Goal: Check status: Check status

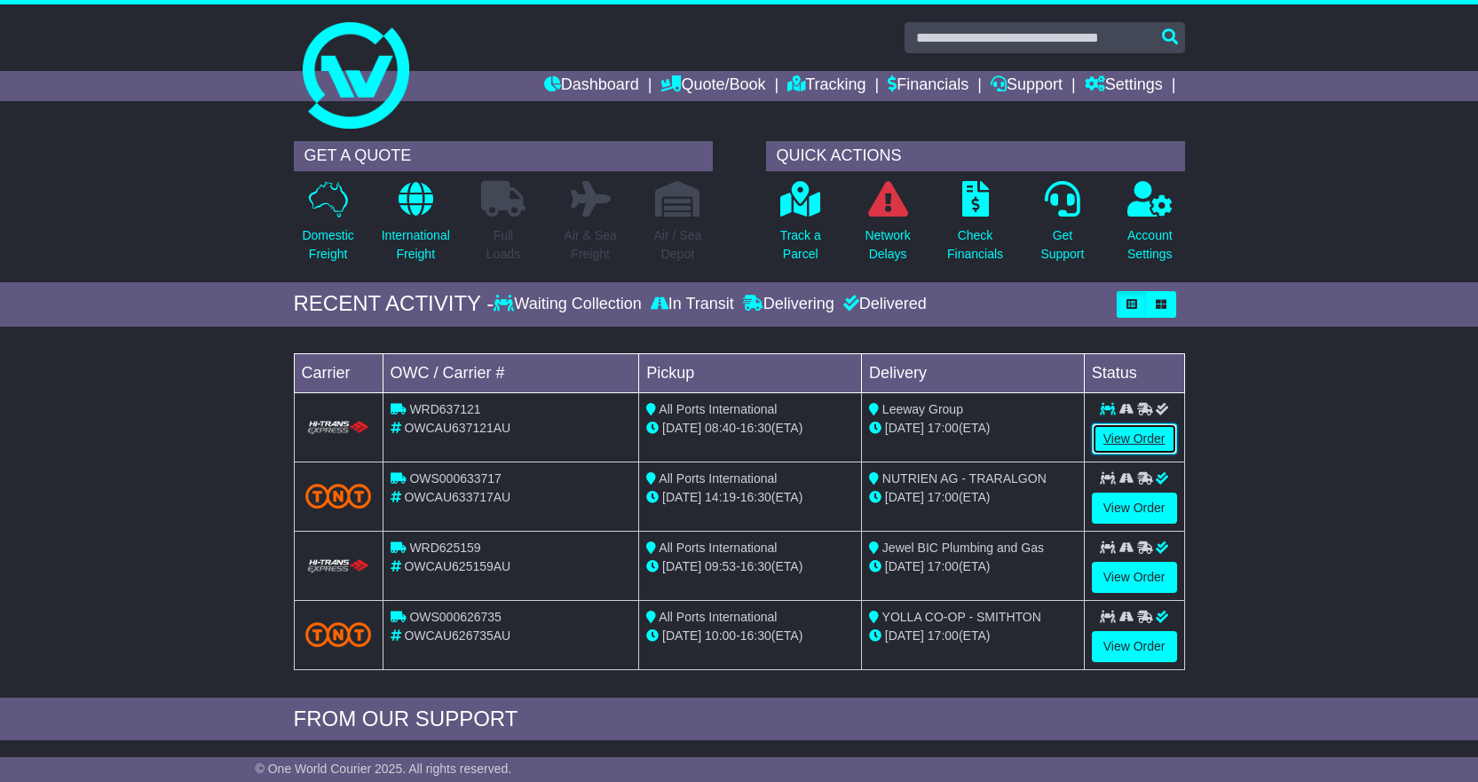
click at [1103, 440] on link "View Order" at bounding box center [1134, 438] width 85 height 31
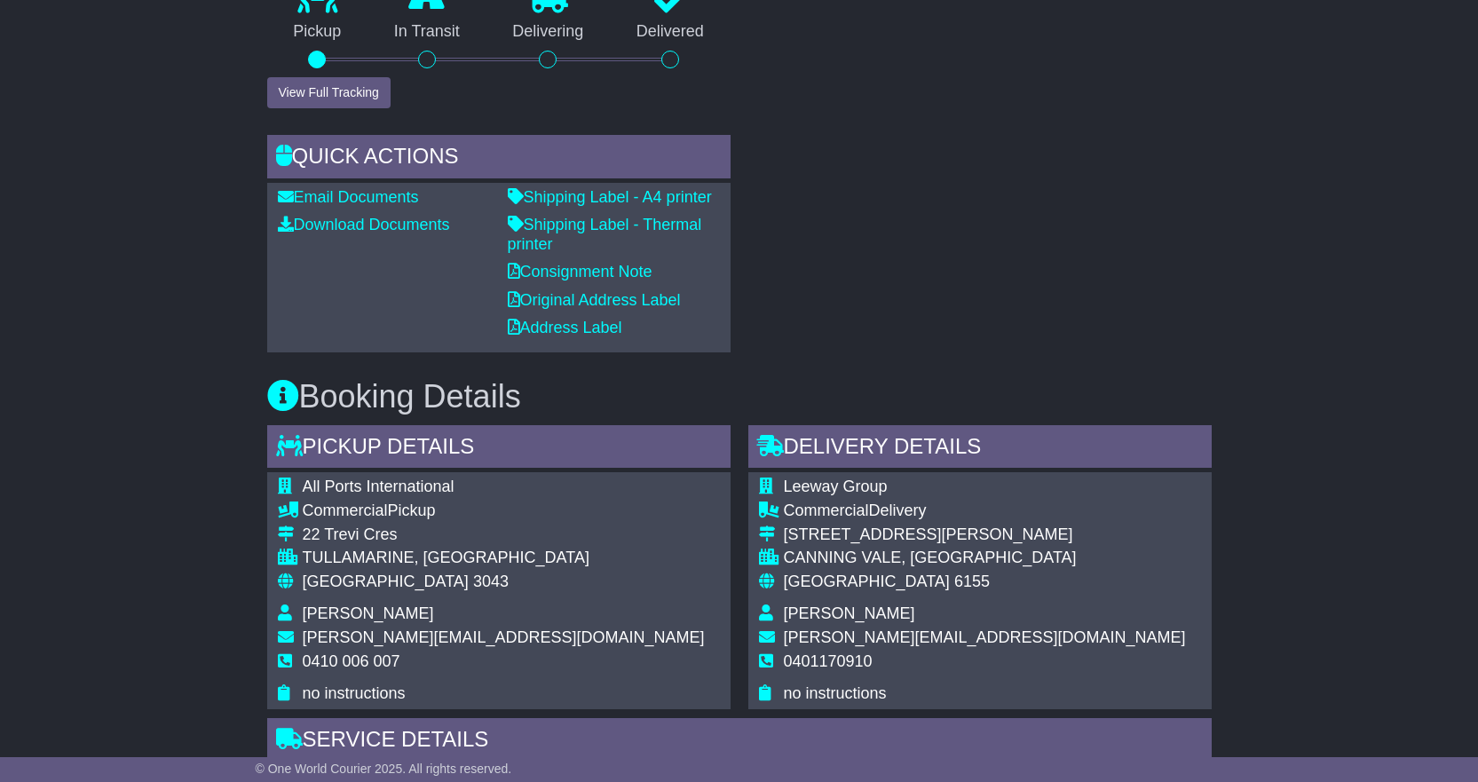
scroll to position [675, 0]
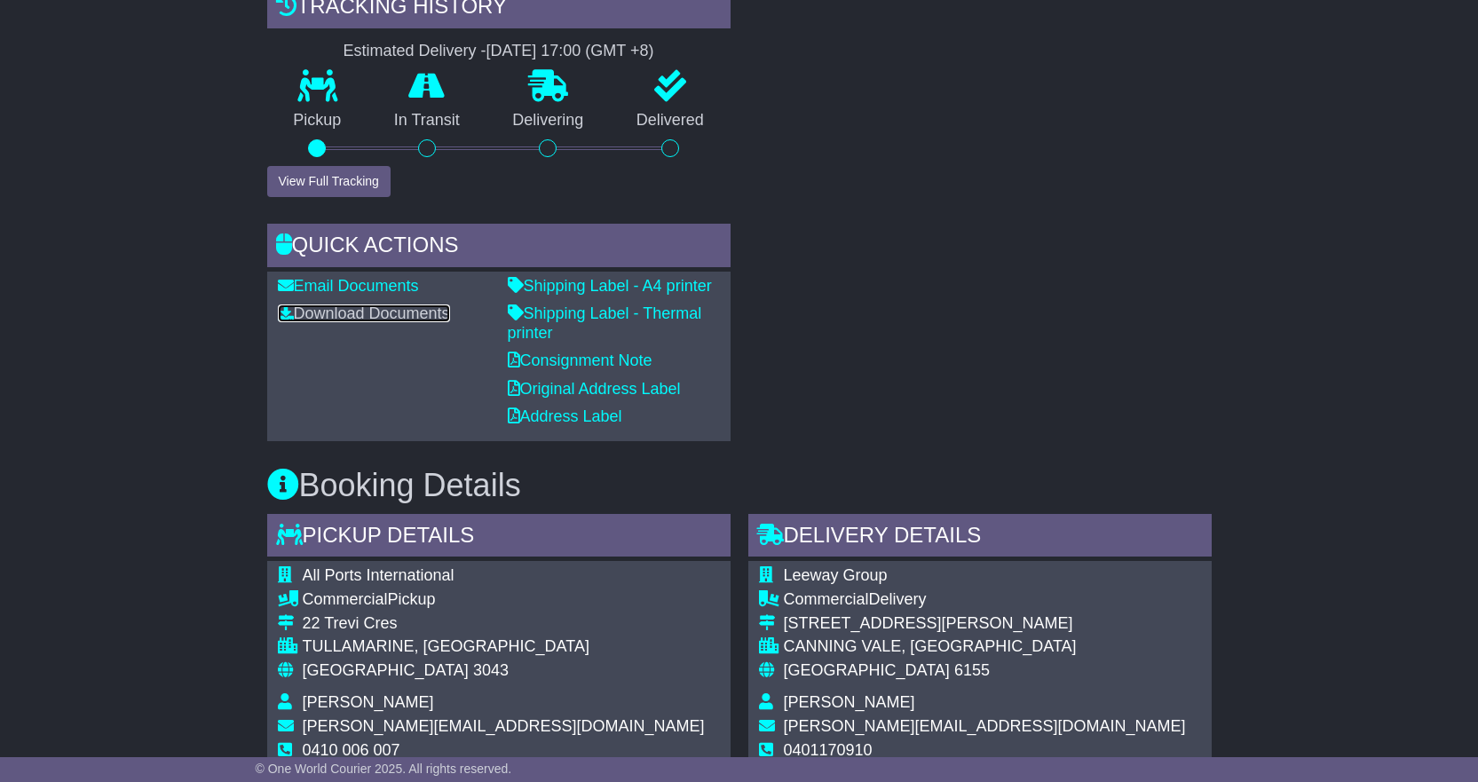
click at [344, 311] on link "Download Documents" at bounding box center [364, 313] width 172 height 18
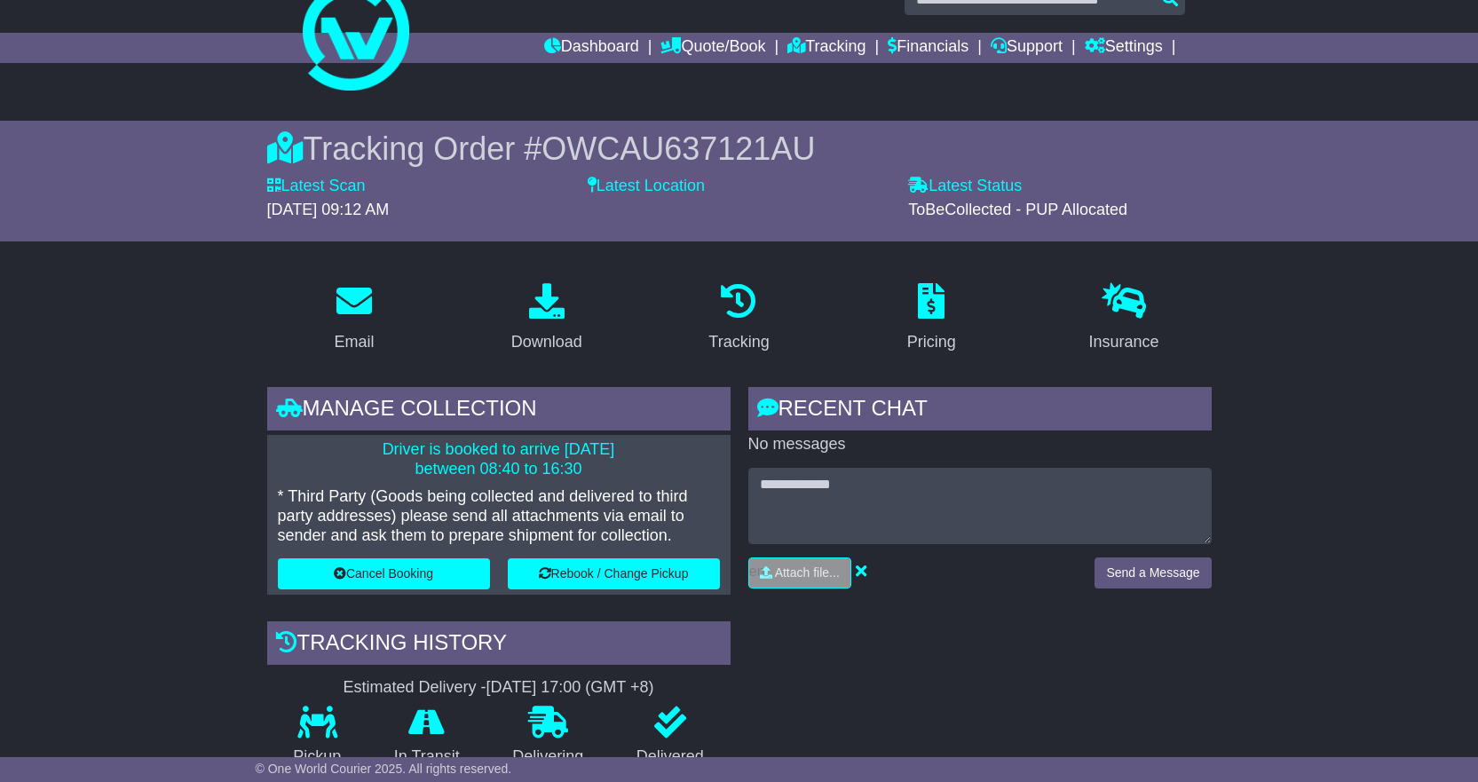
scroll to position [0, 0]
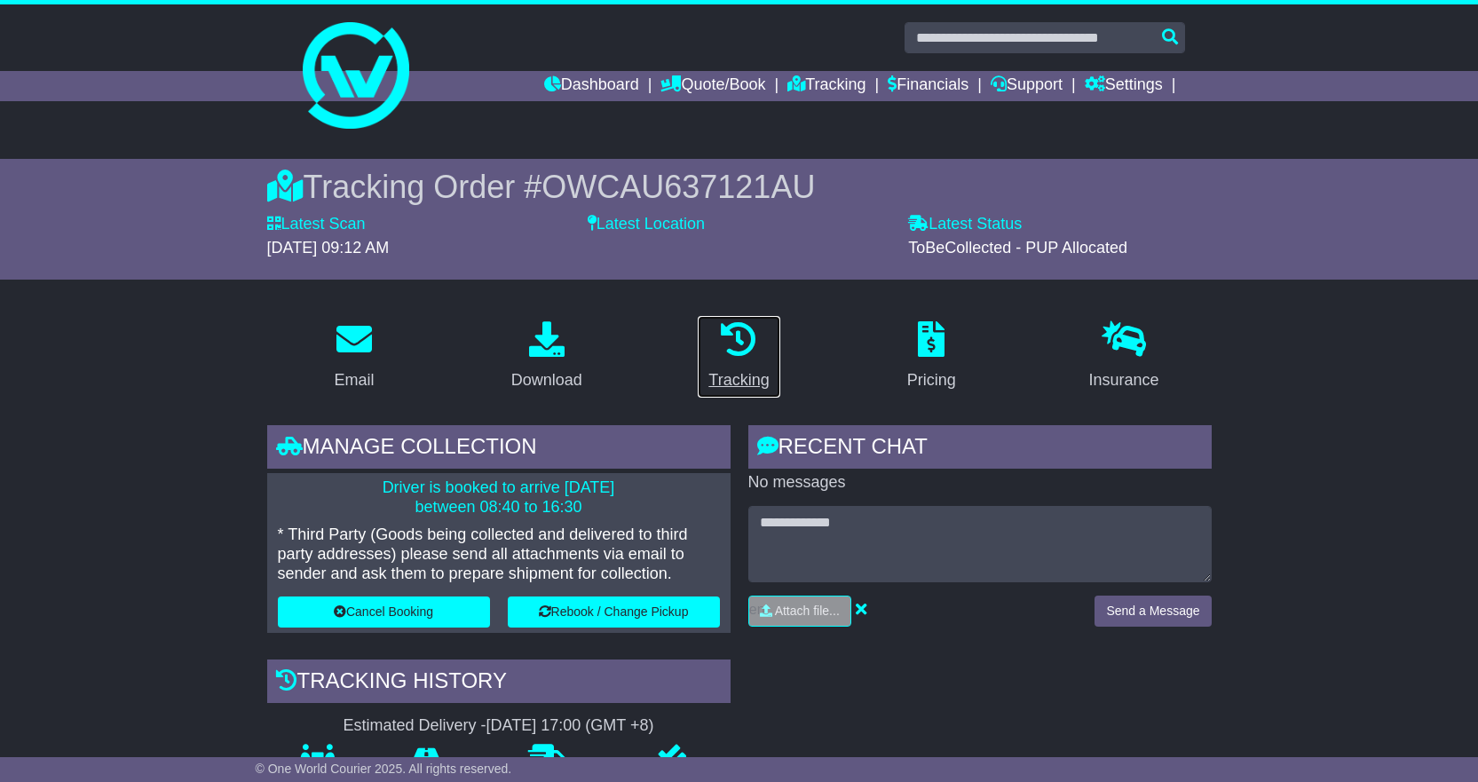
click at [738, 341] on icon at bounding box center [739, 339] width 36 height 36
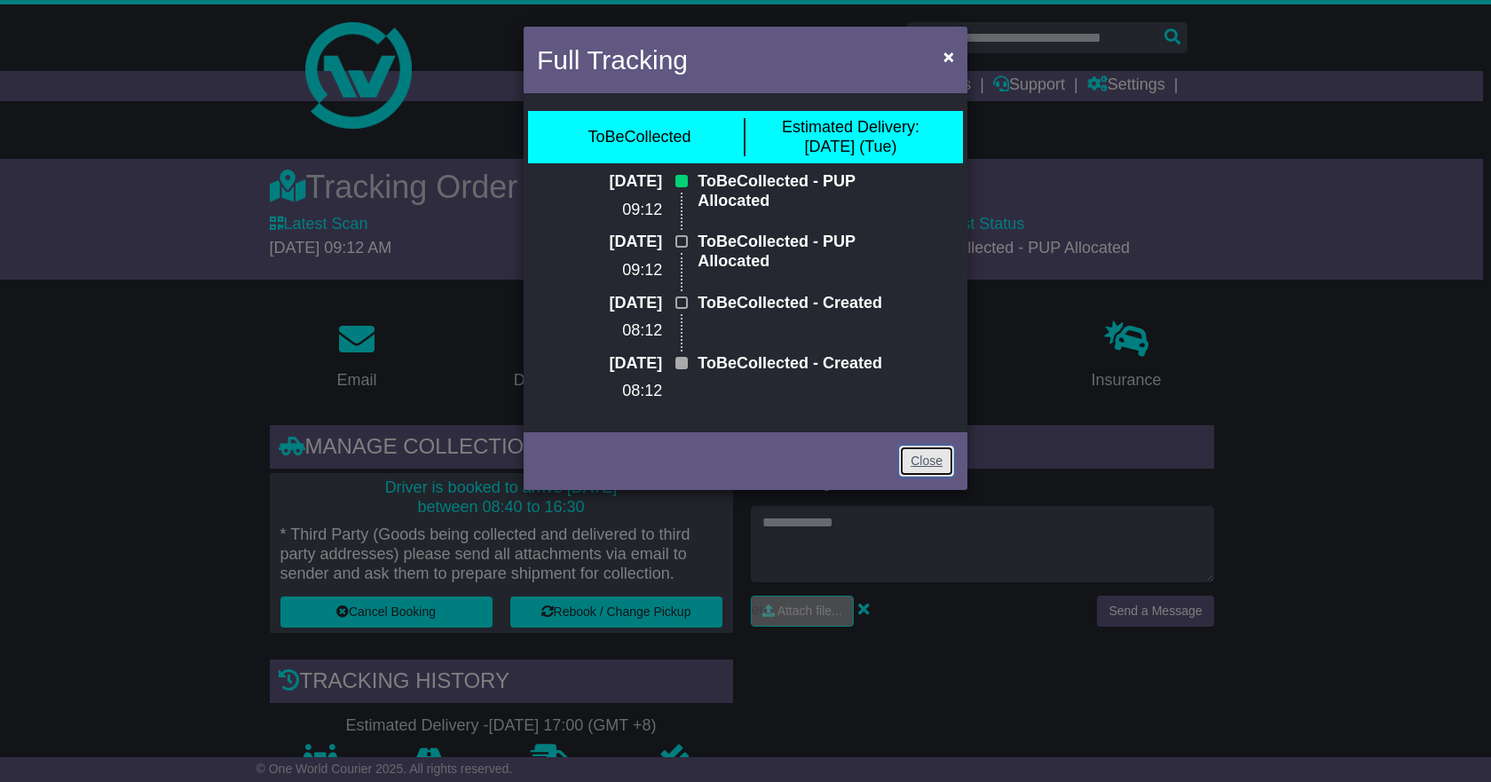
click at [927, 477] on link "Close" at bounding box center [926, 461] width 55 height 31
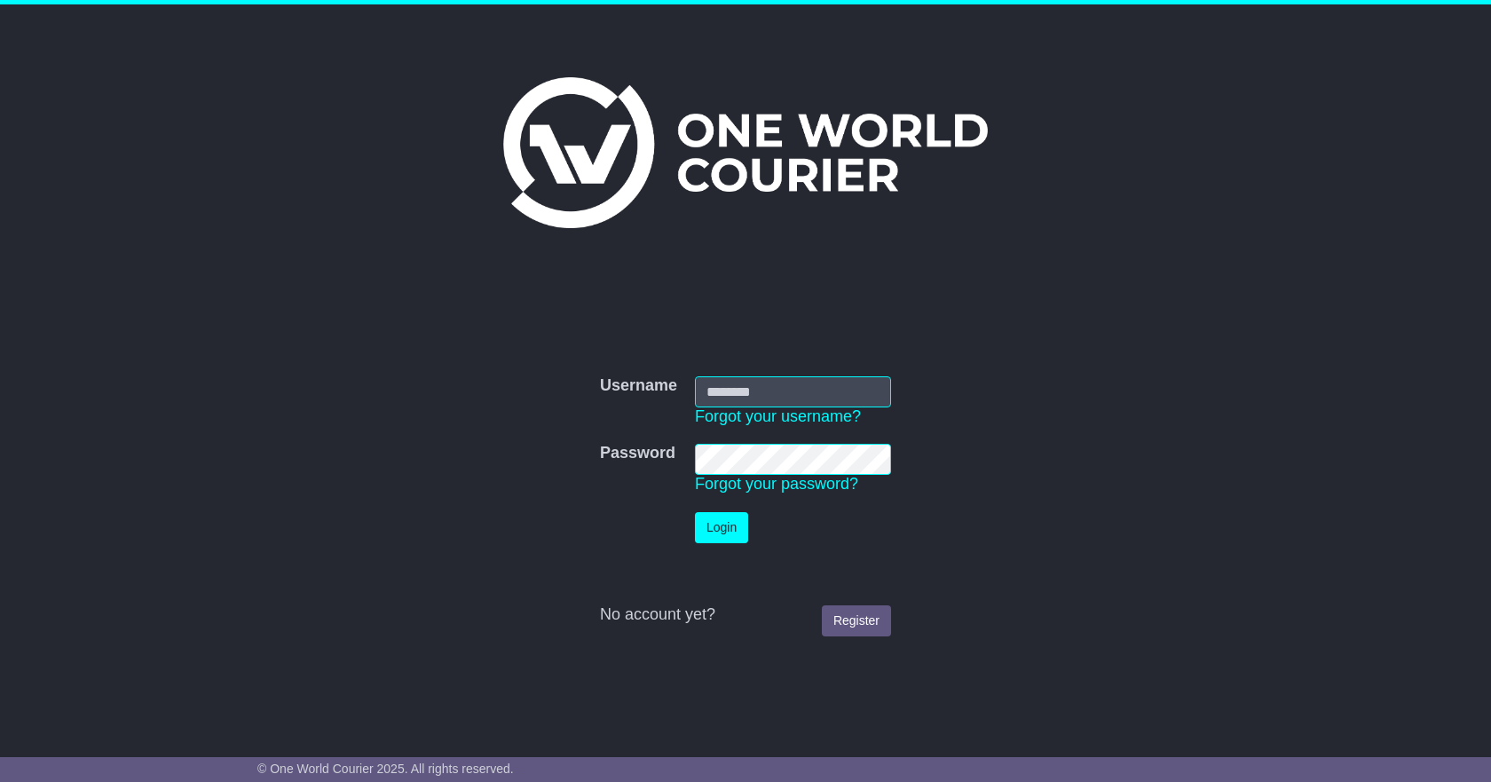
type input "**********"
click at [731, 529] on button "Login" at bounding box center [721, 527] width 53 height 31
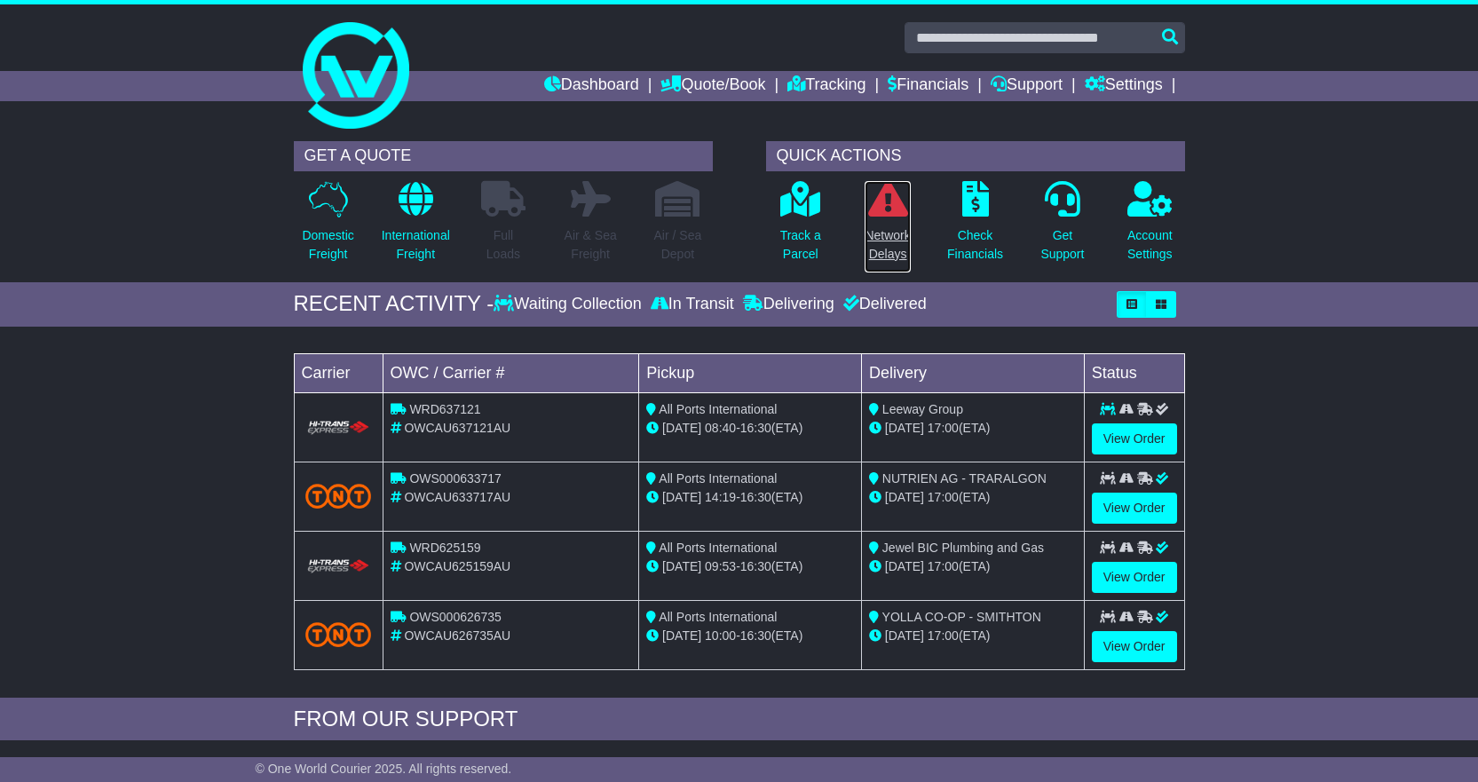
click at [889, 208] on icon at bounding box center [888, 199] width 40 height 36
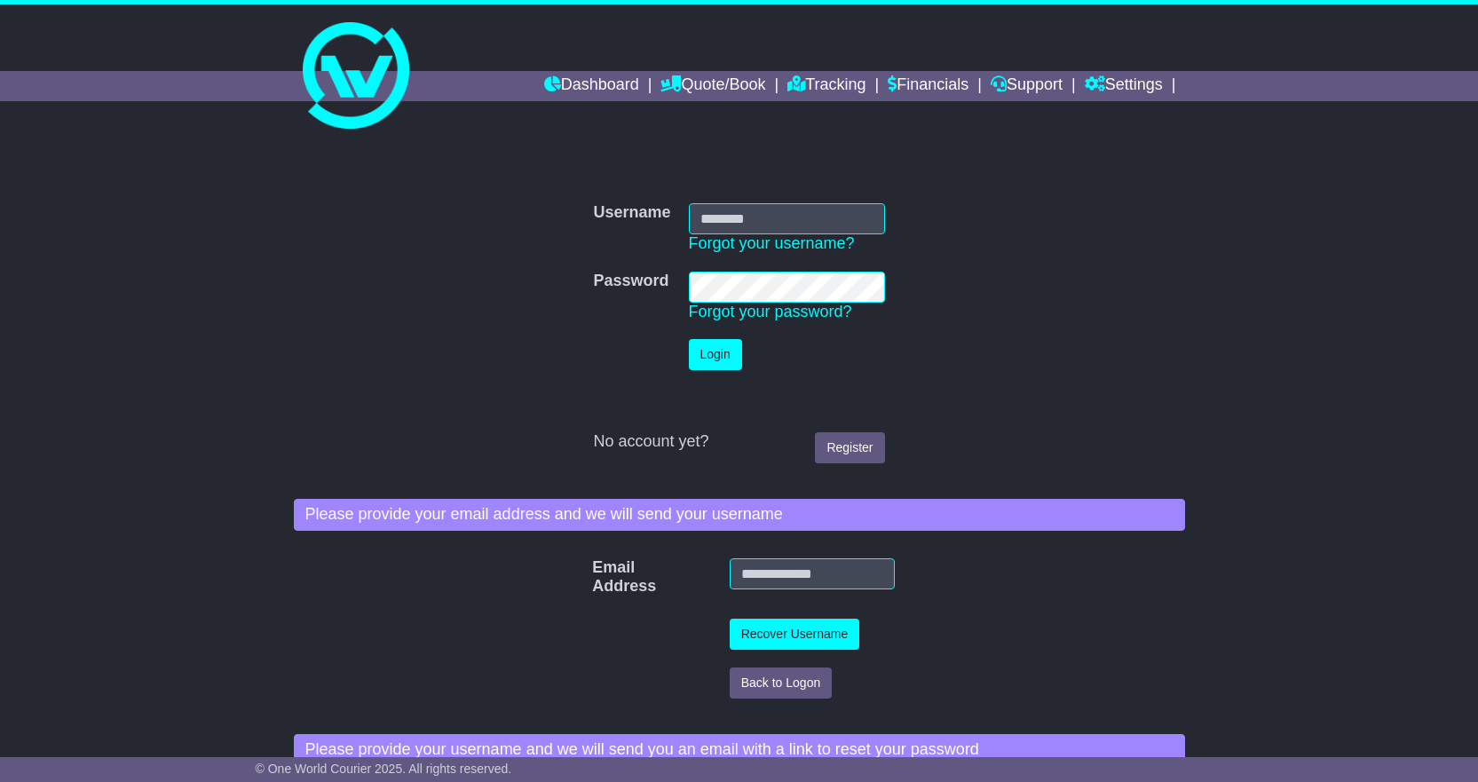
type input "**********"
click at [704, 365] on button "Login" at bounding box center [715, 354] width 53 height 31
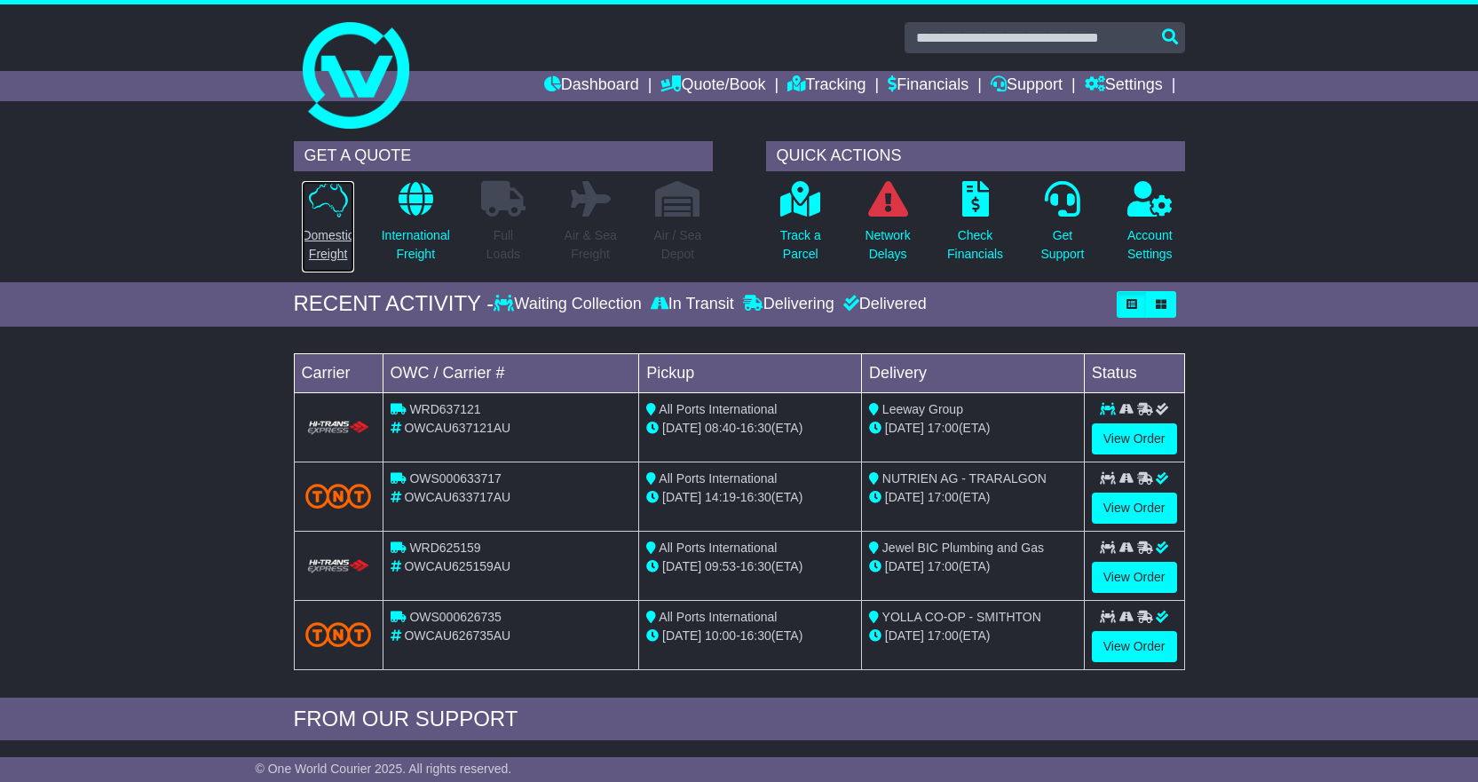
click at [329, 226] on p "Domestic Freight" at bounding box center [327, 244] width 51 height 37
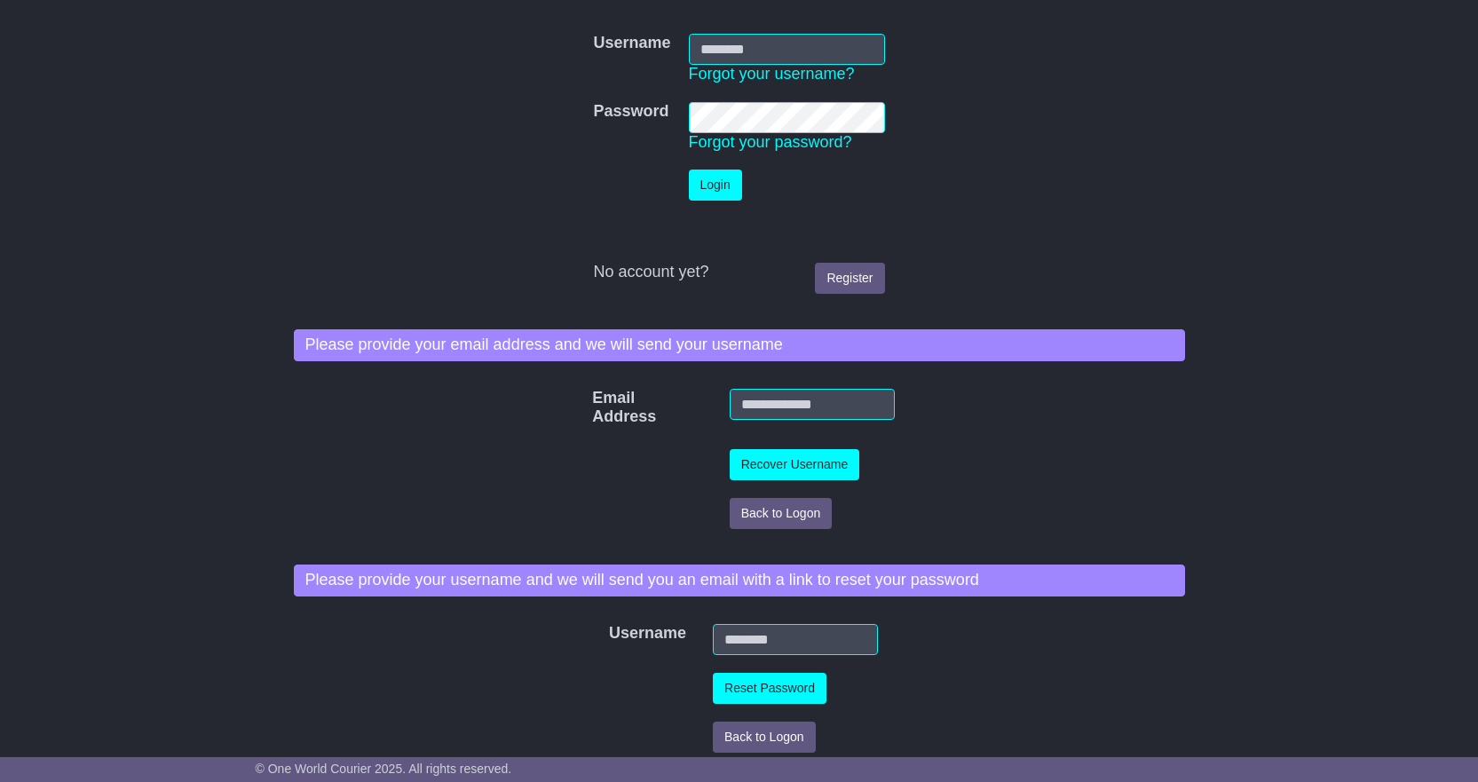
scroll to position [9, 0]
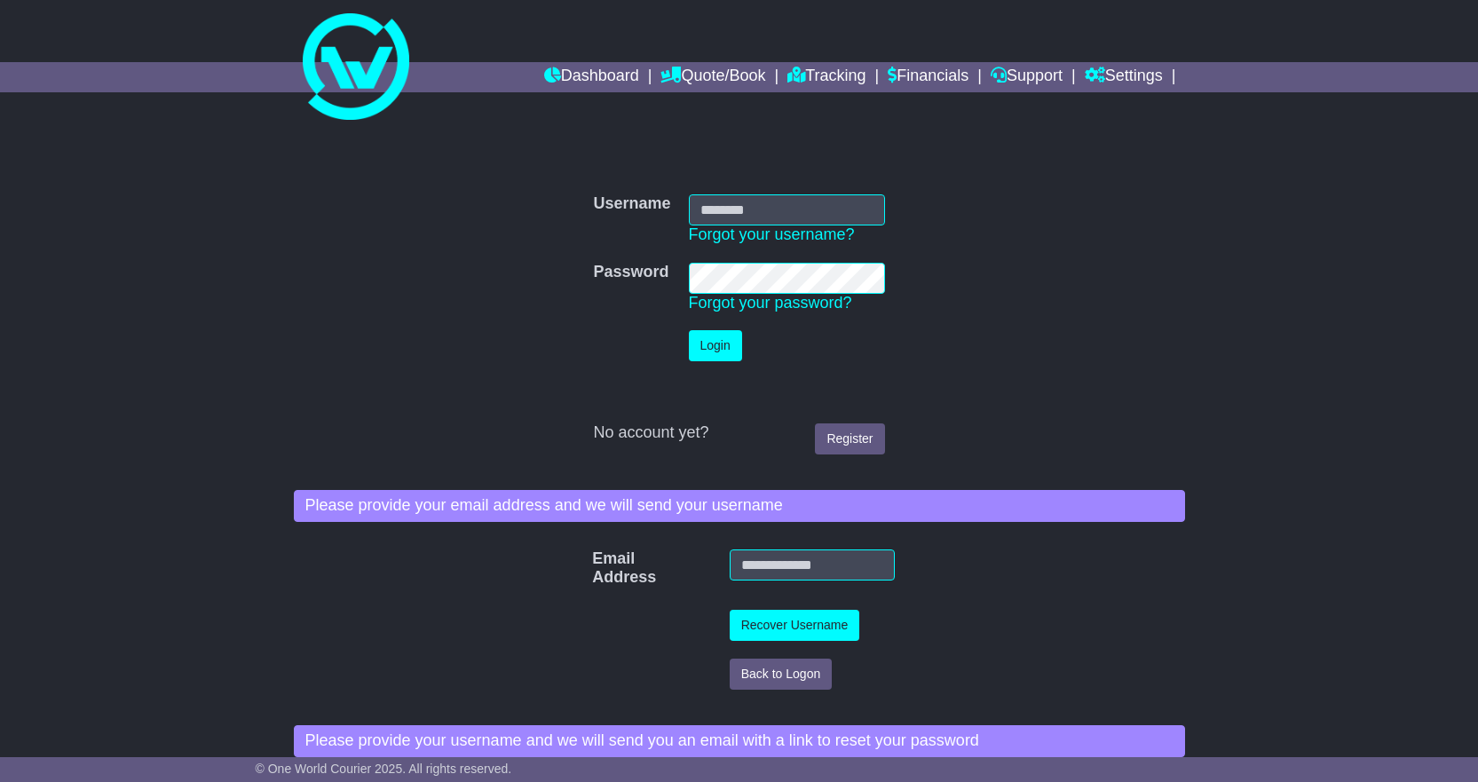
type input "**********"
click at [717, 343] on button "Login" at bounding box center [715, 345] width 53 height 31
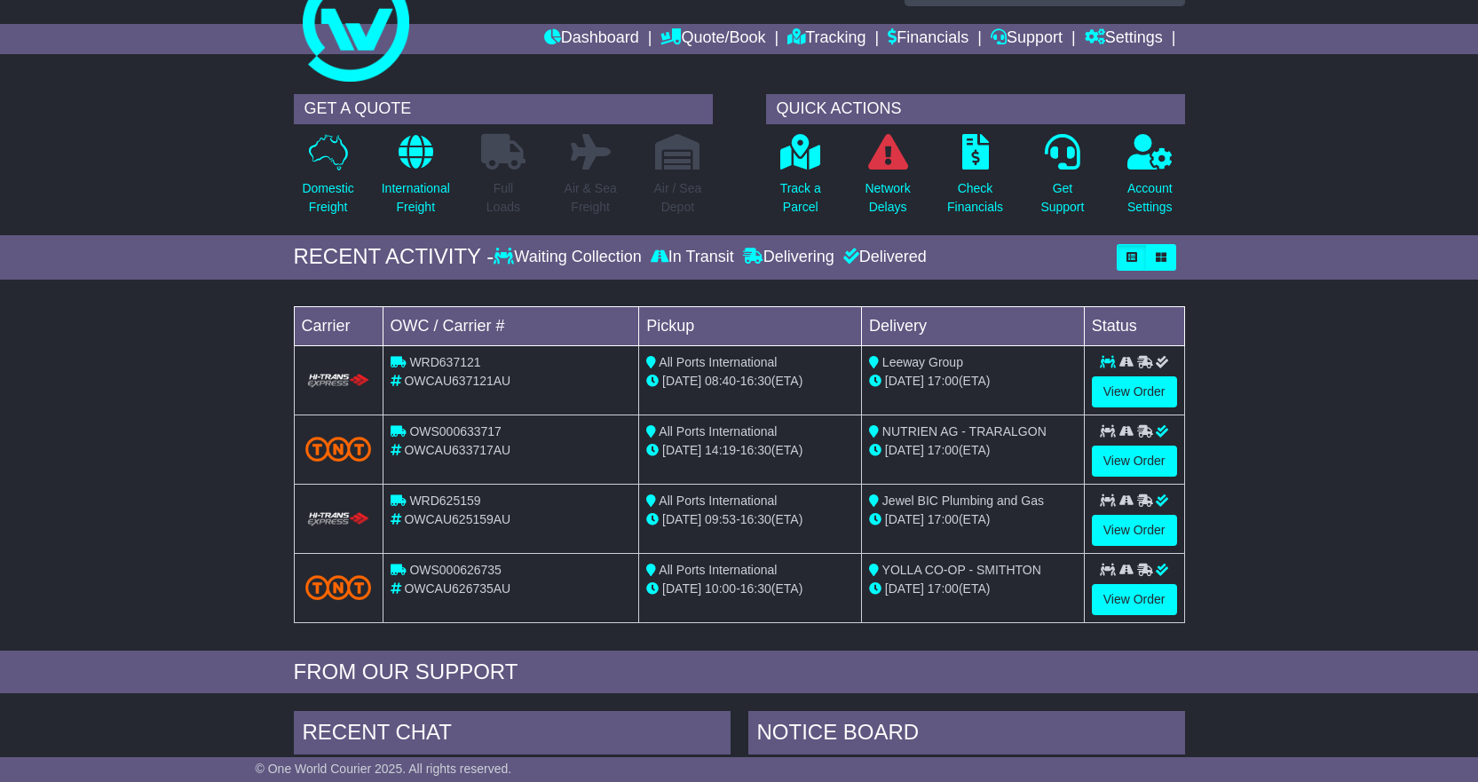
scroll to position [178, 0]
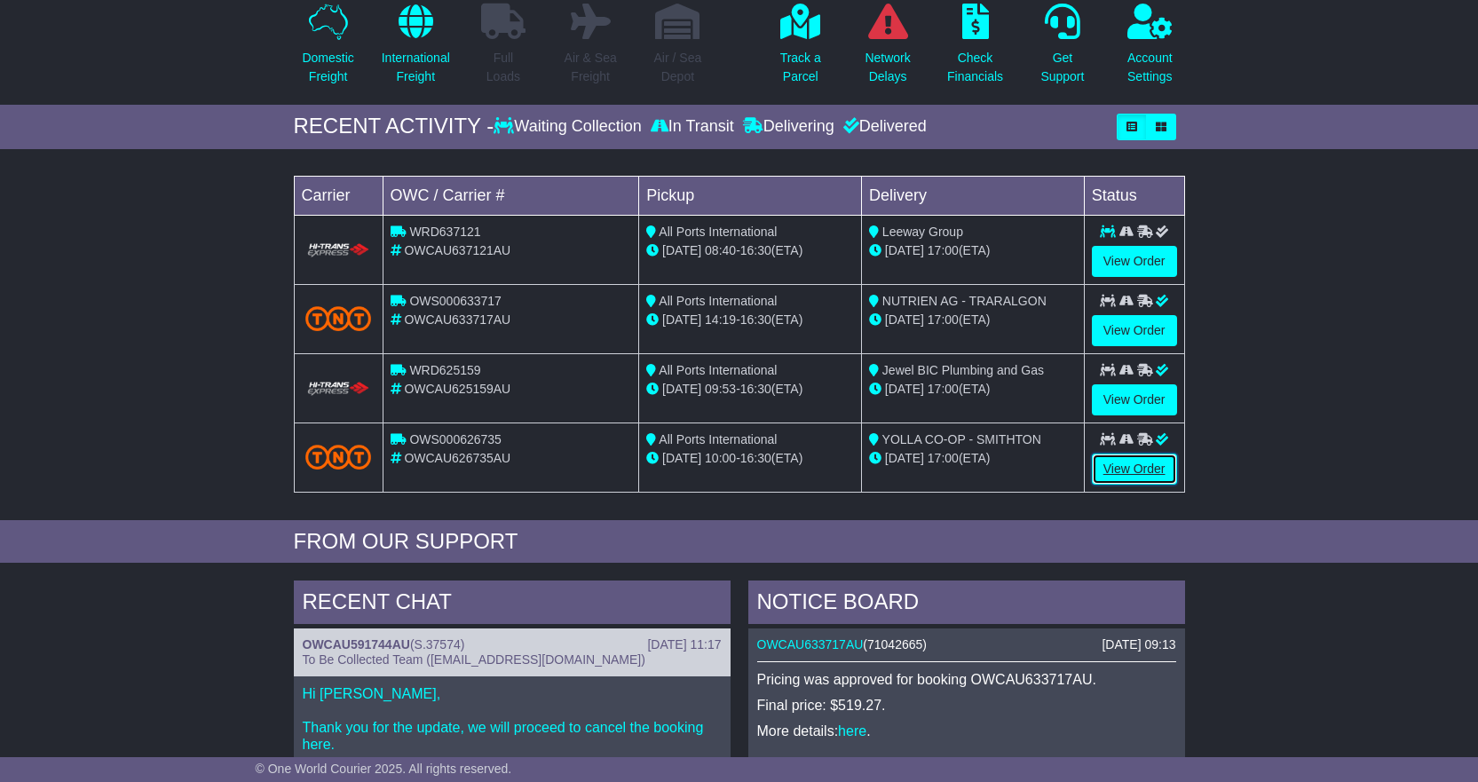
click at [1132, 468] on link "View Order" at bounding box center [1134, 469] width 85 height 31
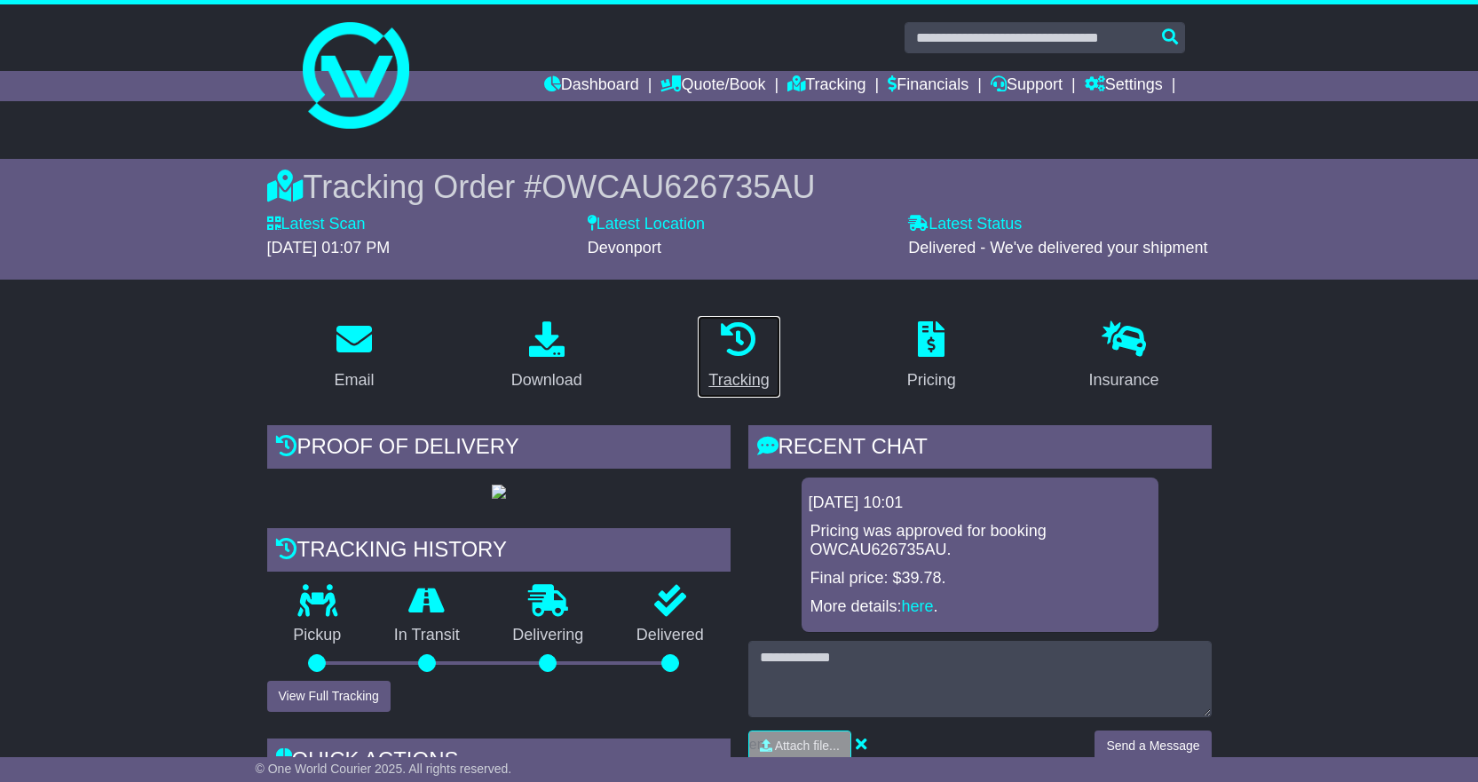
click at [736, 351] on icon at bounding box center [739, 339] width 36 height 36
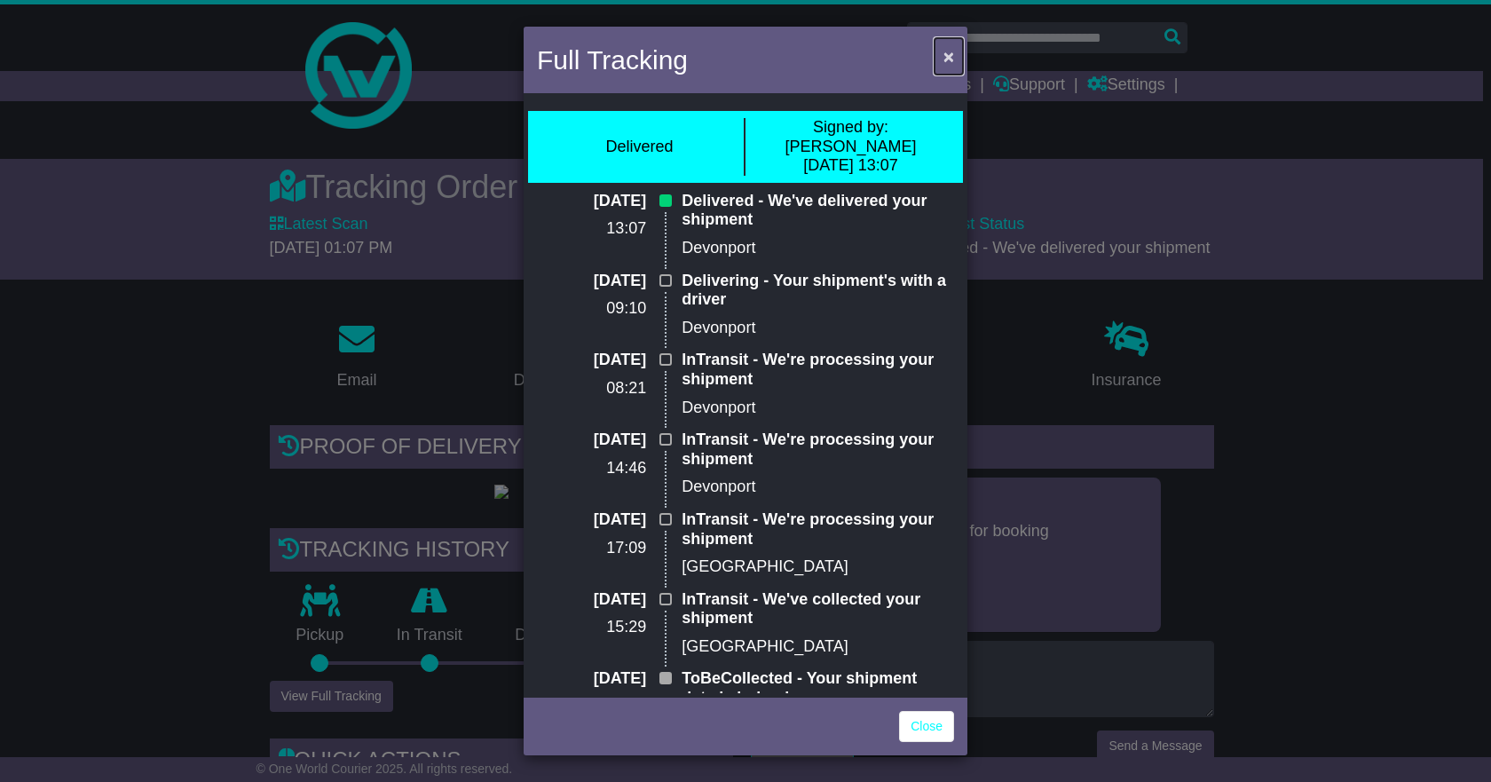
click at [952, 56] on span "×" at bounding box center [949, 56] width 11 height 20
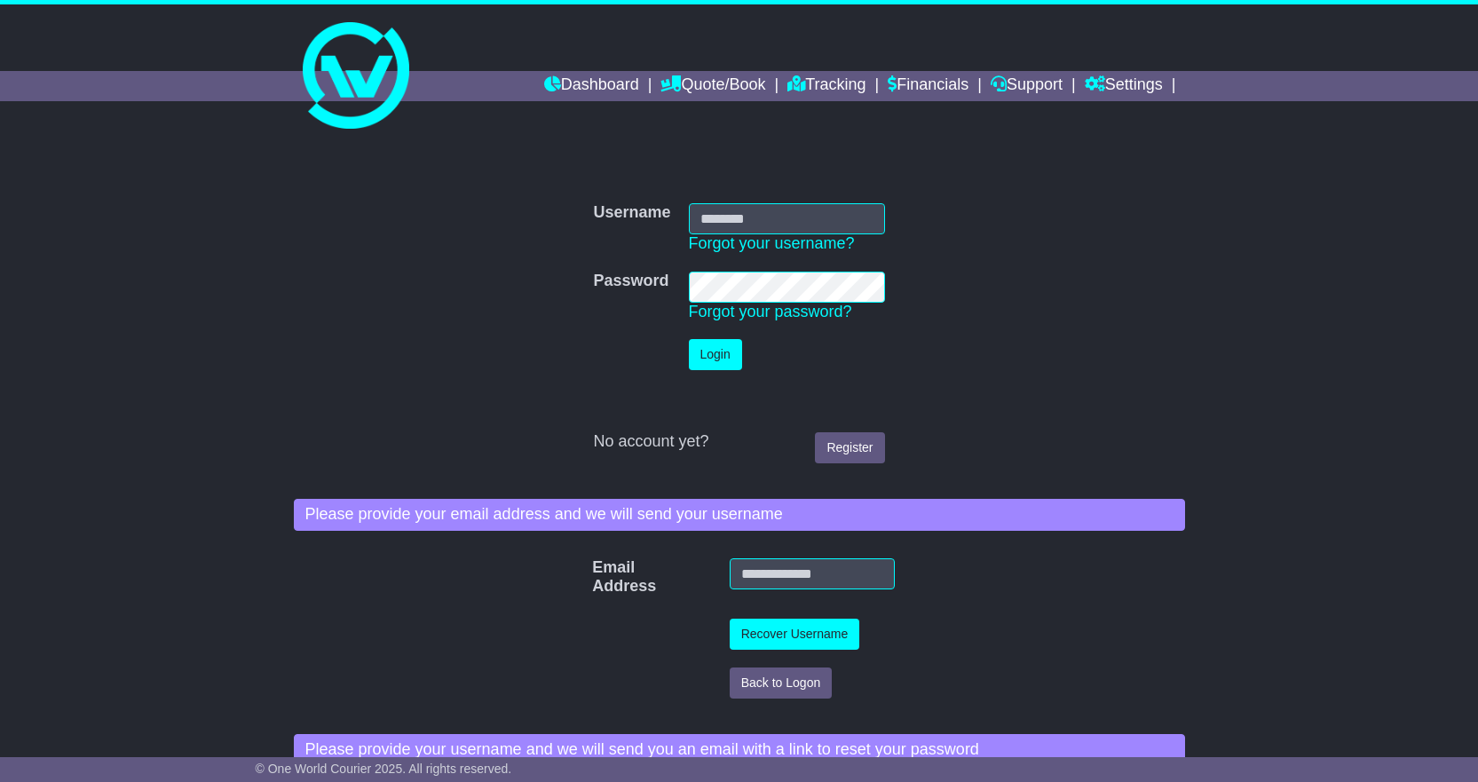
type input "**********"
click at [699, 352] on button "Login" at bounding box center [715, 354] width 53 height 31
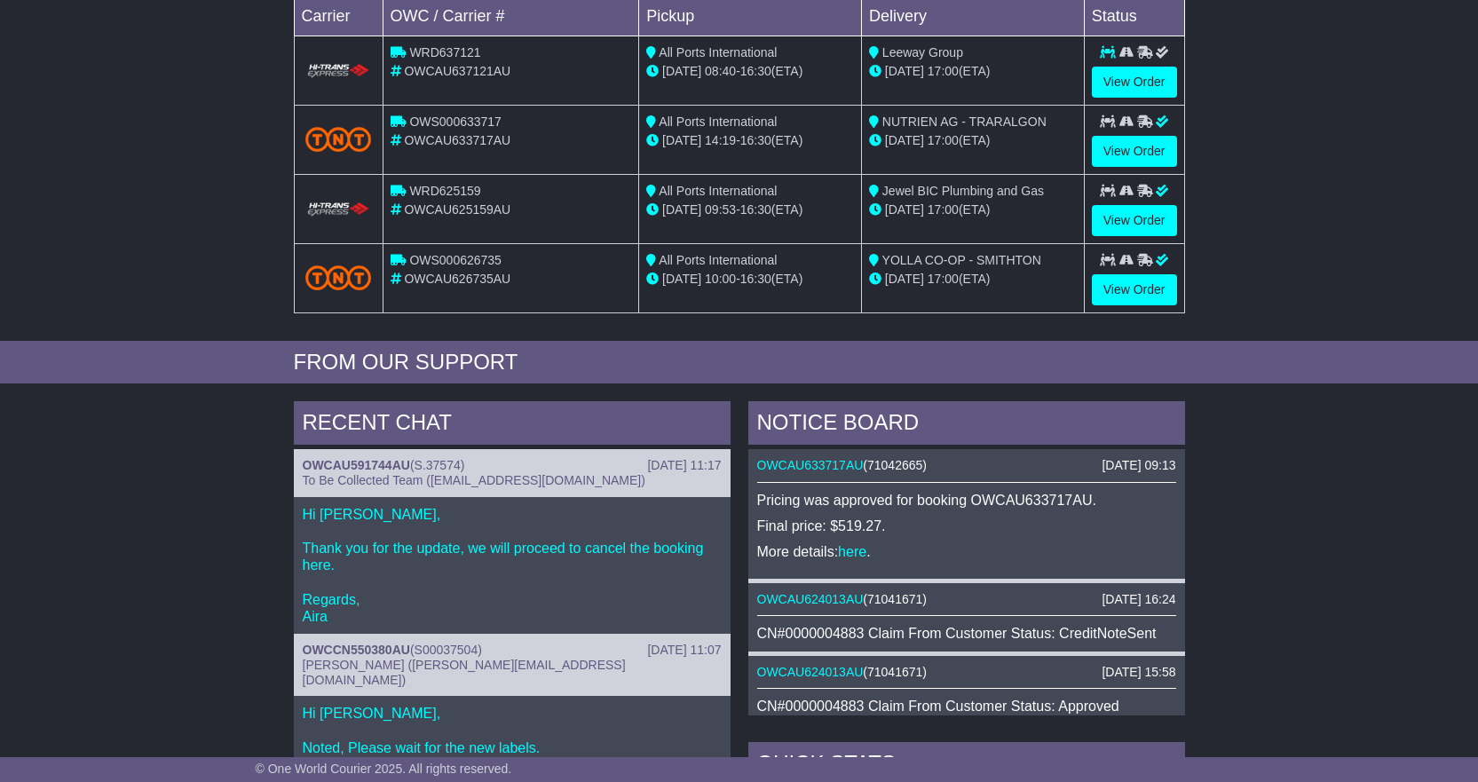
scroll to position [355, 0]
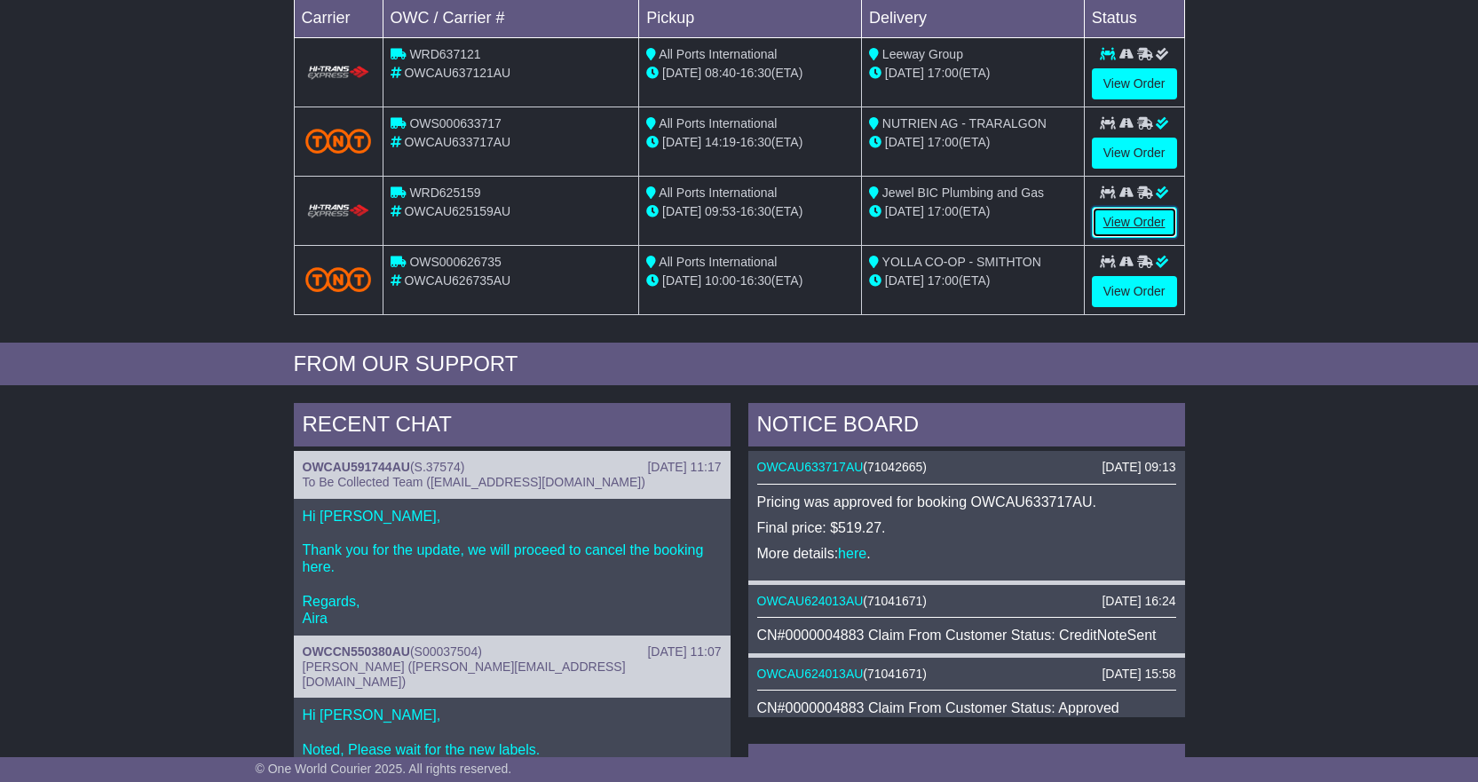
click at [1123, 218] on link "View Order" at bounding box center [1134, 222] width 85 height 31
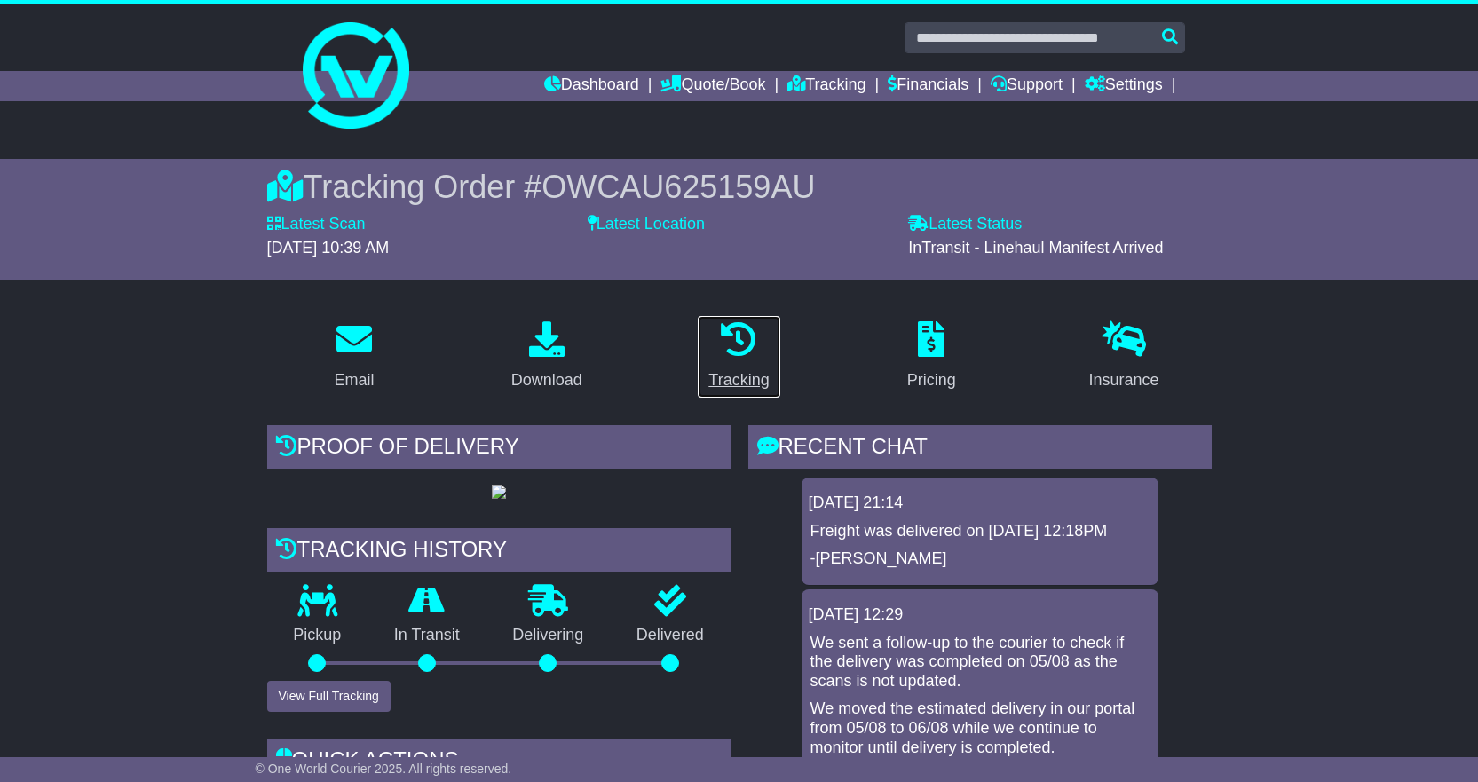
click at [739, 352] on icon at bounding box center [739, 339] width 36 height 36
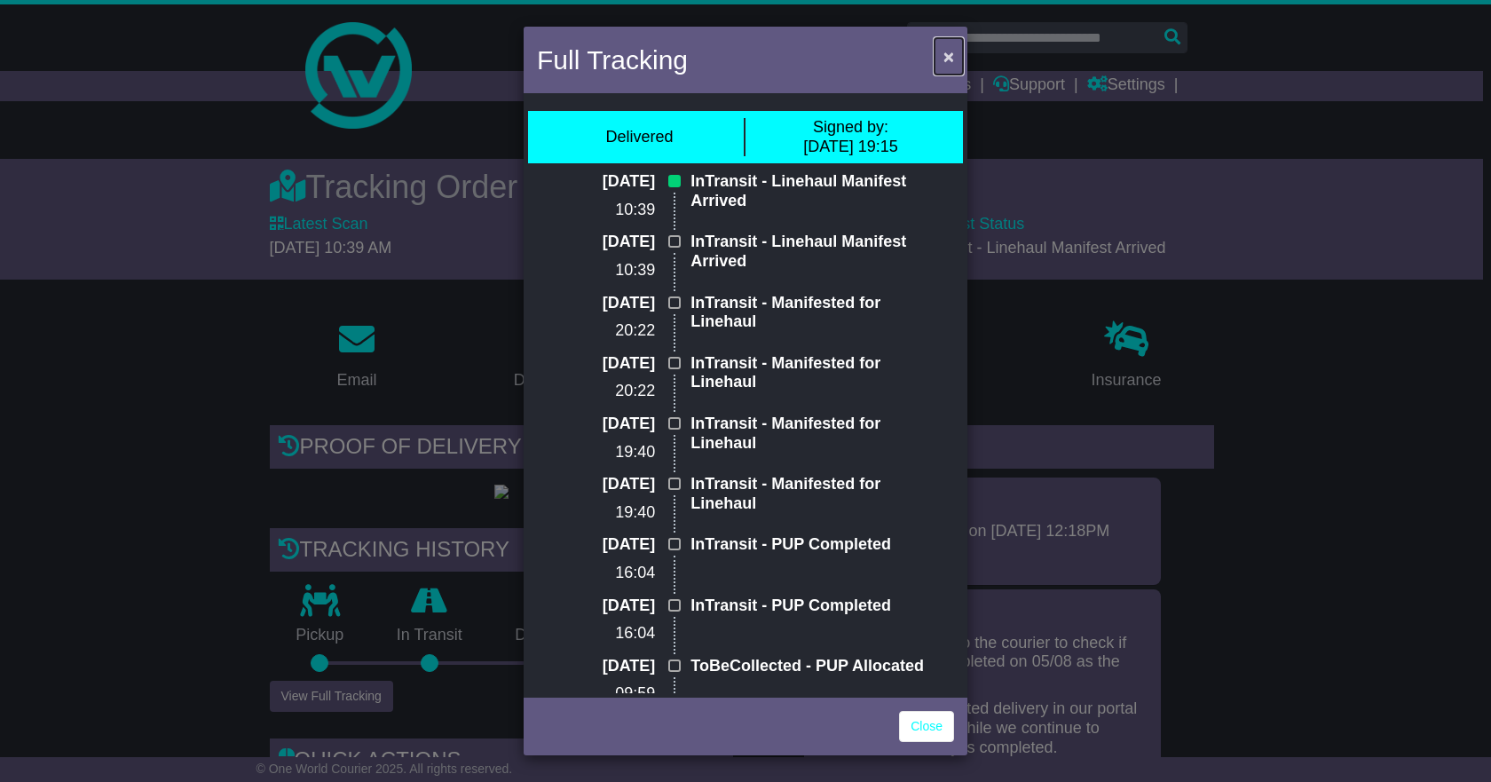
click at [949, 63] on span "×" at bounding box center [949, 56] width 11 height 20
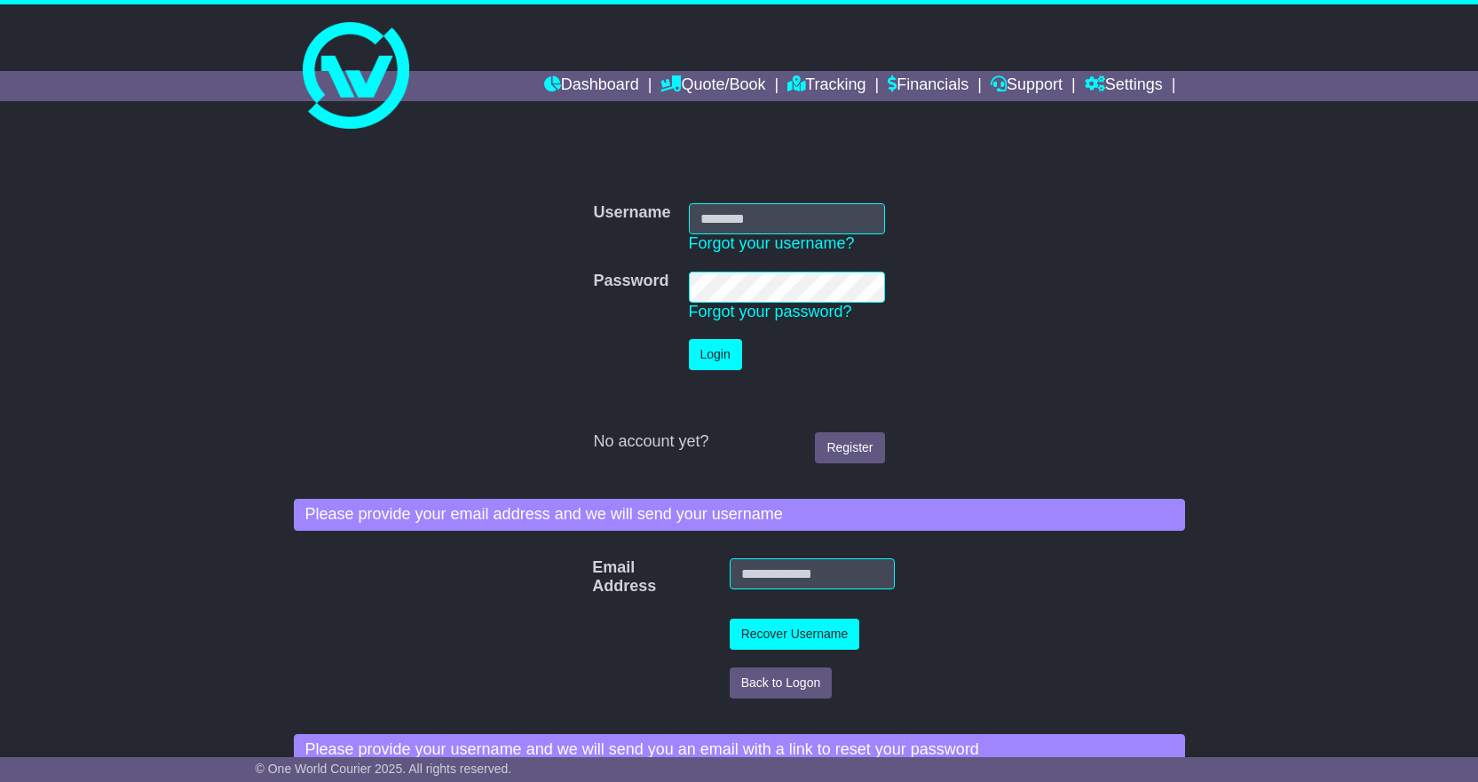
type input "**********"
click at [706, 349] on button "Login" at bounding box center [715, 354] width 53 height 31
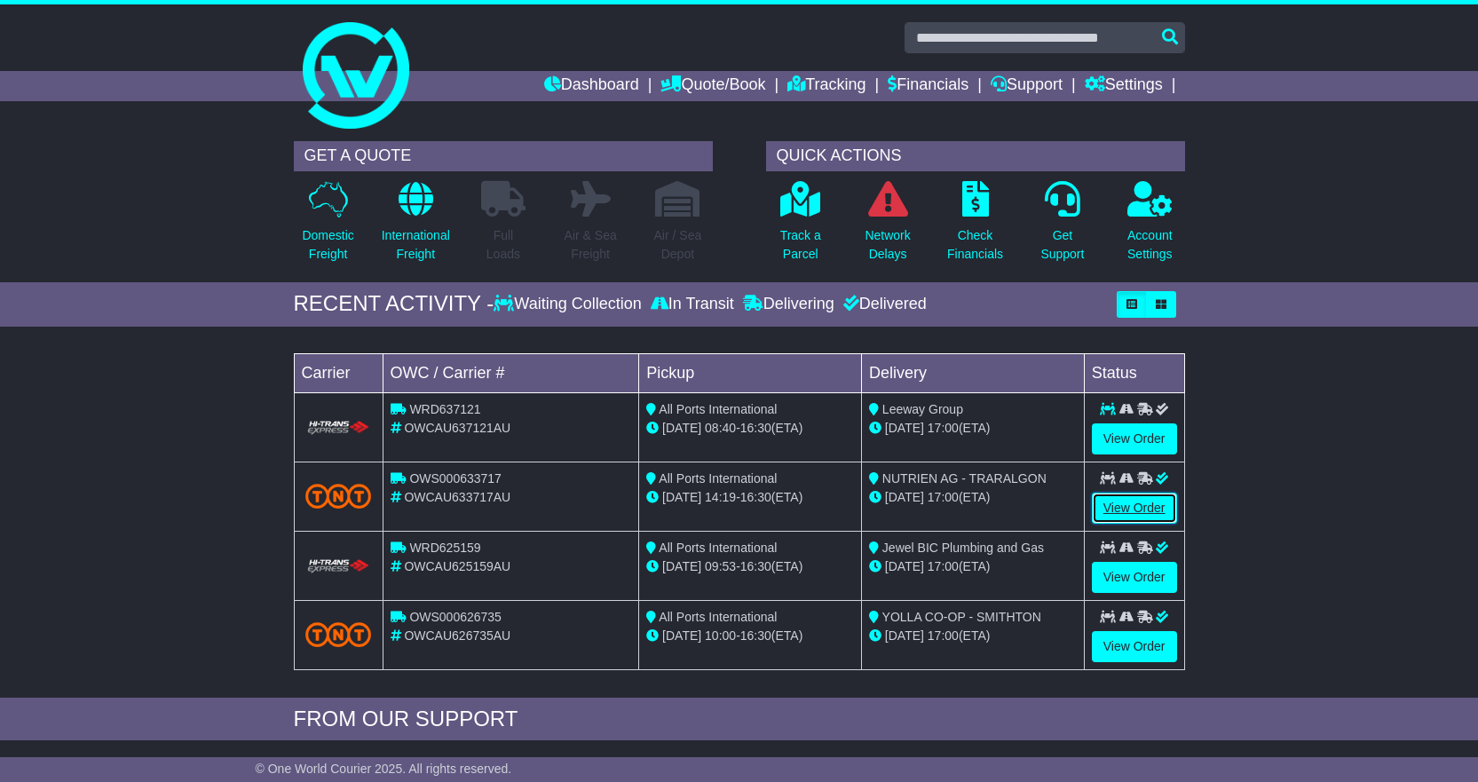
click at [1133, 508] on link "View Order" at bounding box center [1134, 508] width 85 height 31
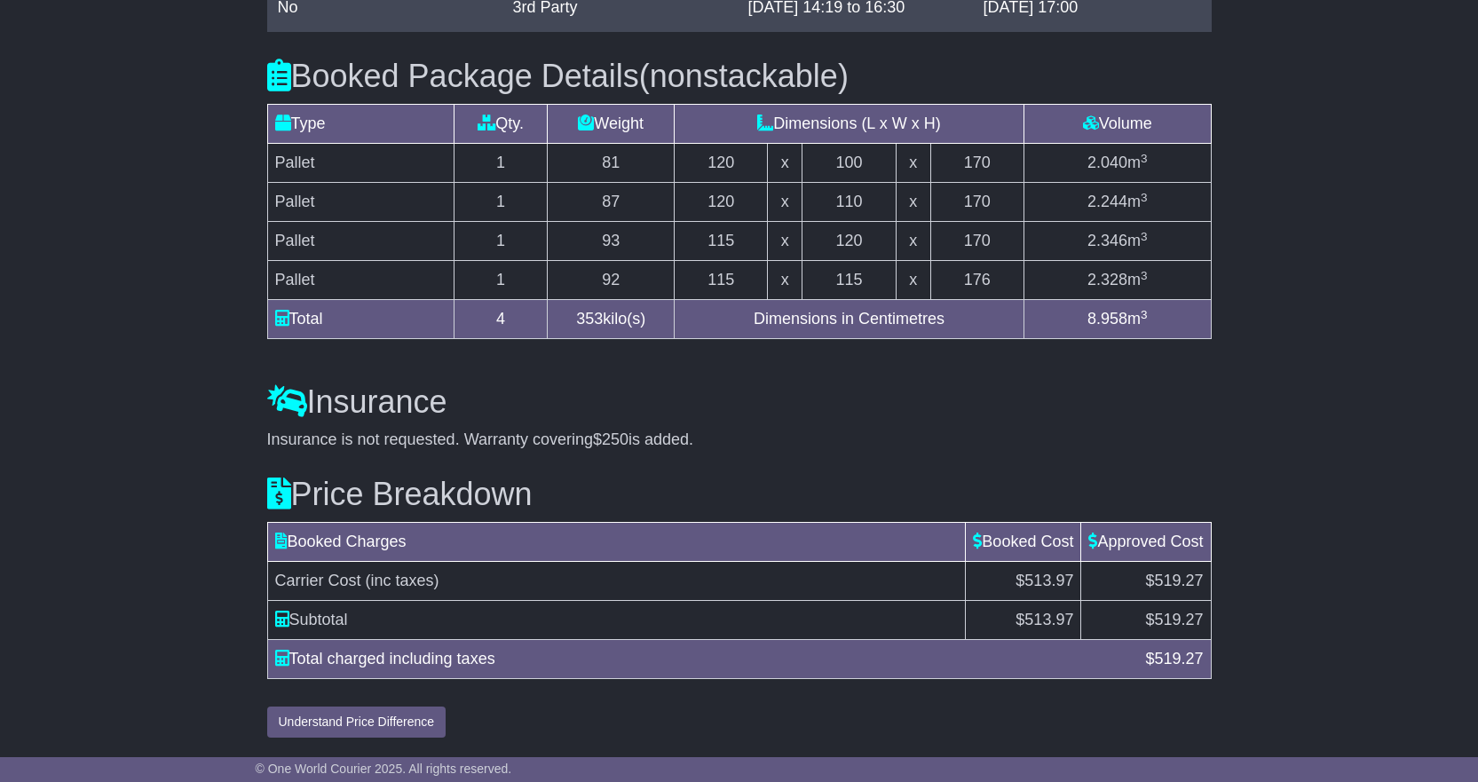
scroll to position [1579, 0]
